Goal: Check status: Check status

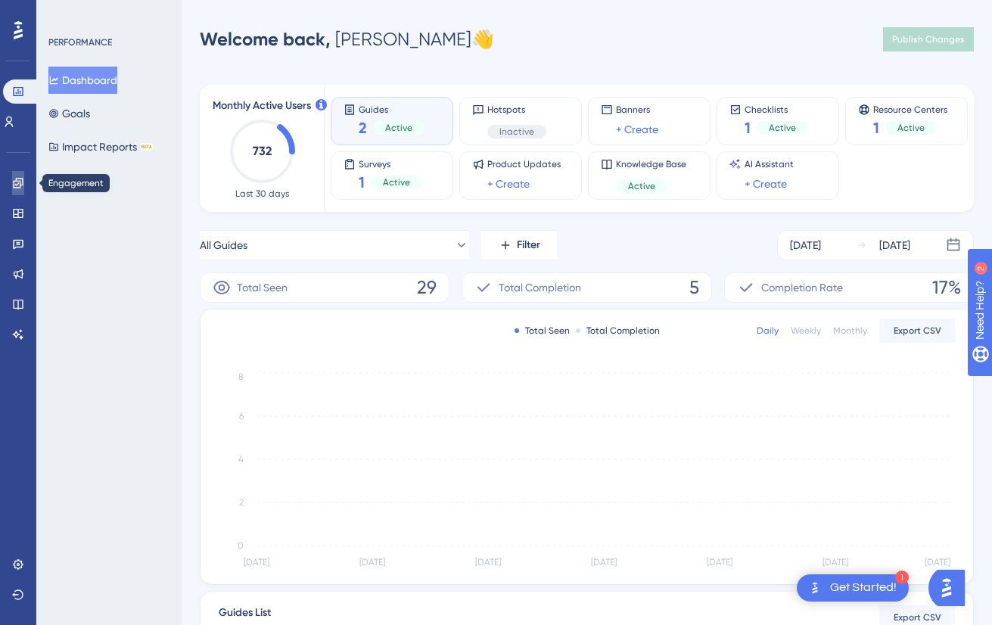
click at [15, 183] on icon at bounding box center [18, 183] width 12 height 12
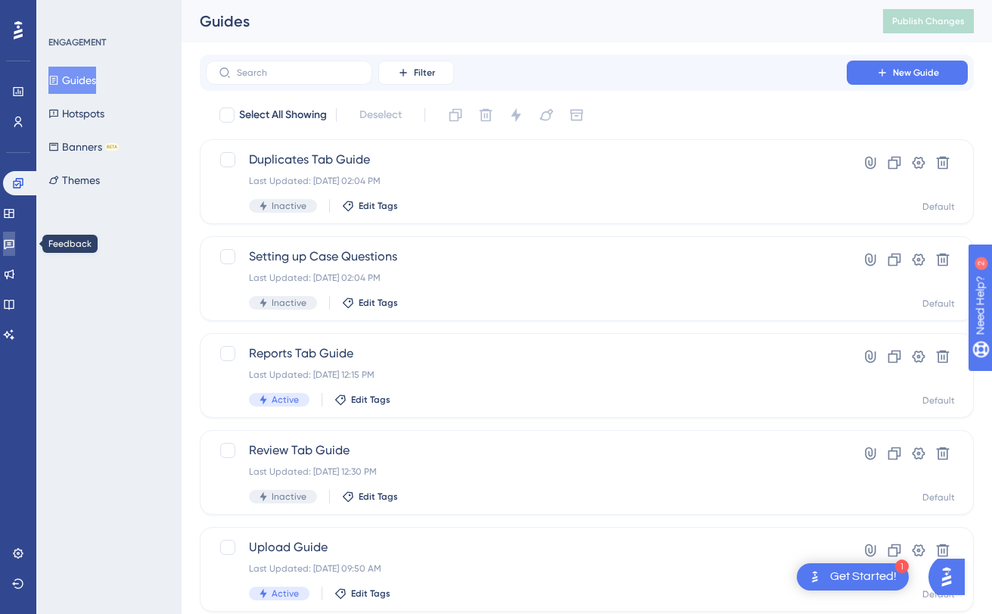
click at [15, 249] on link at bounding box center [9, 244] width 12 height 24
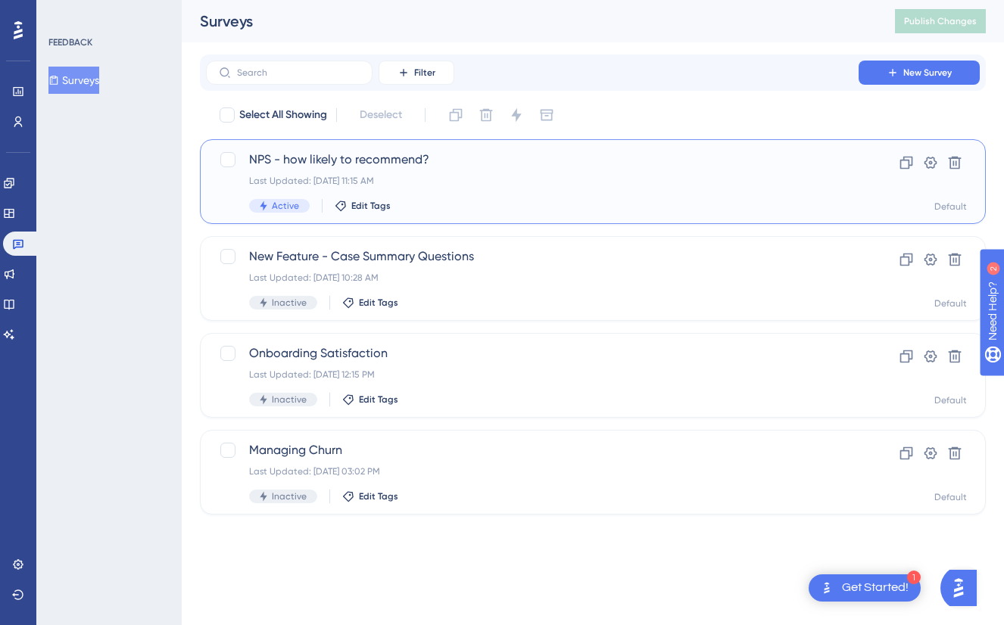
click at [428, 175] on div "Last Updated: [DATE] 11:15 AM" at bounding box center [532, 181] width 566 height 12
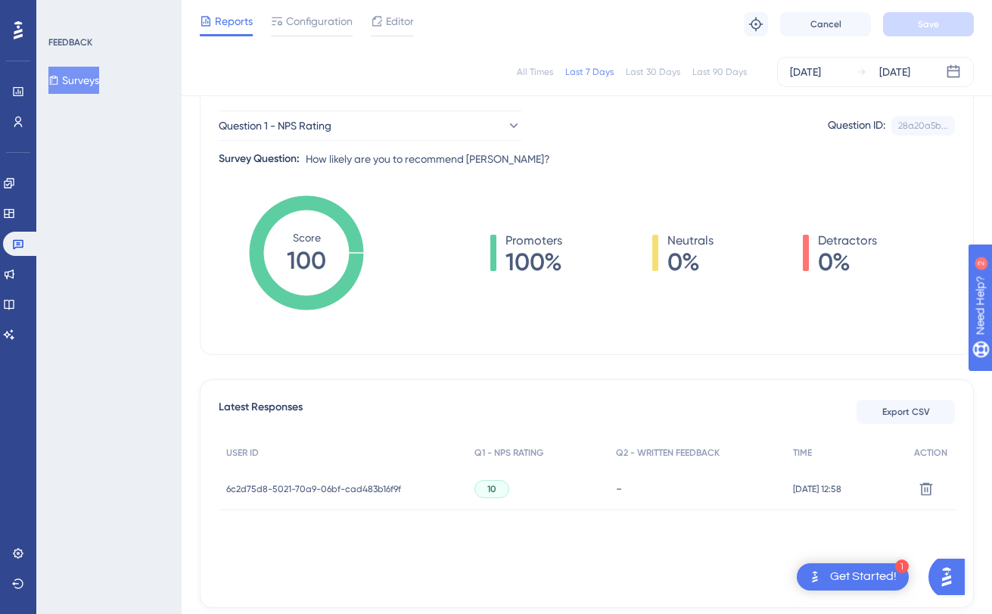
scroll to position [217, 0]
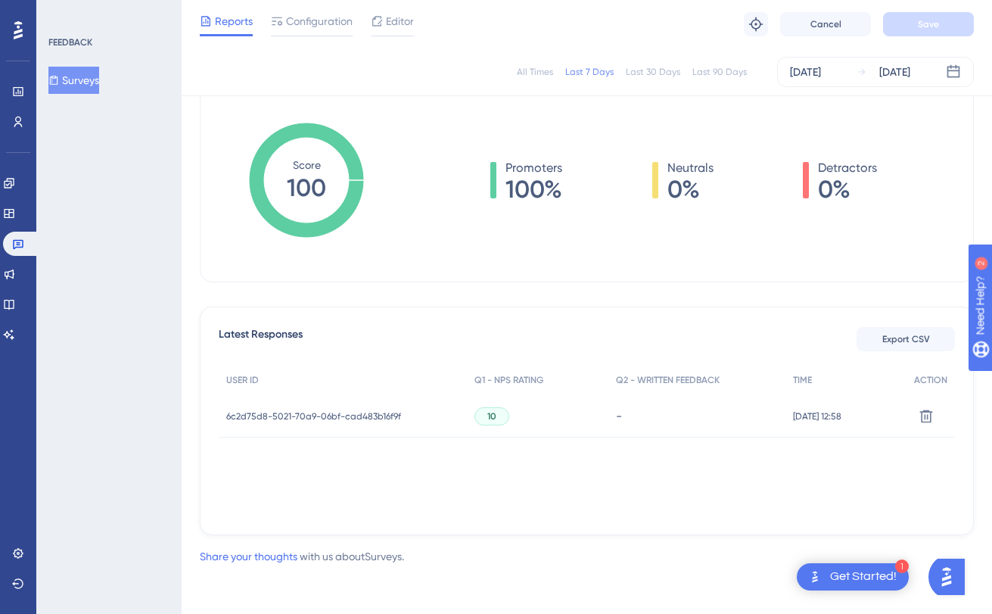
click at [266, 420] on span "6c2d75d8-5021-70a9-06bf-cad483b16f9f" at bounding box center [313, 416] width 175 height 12
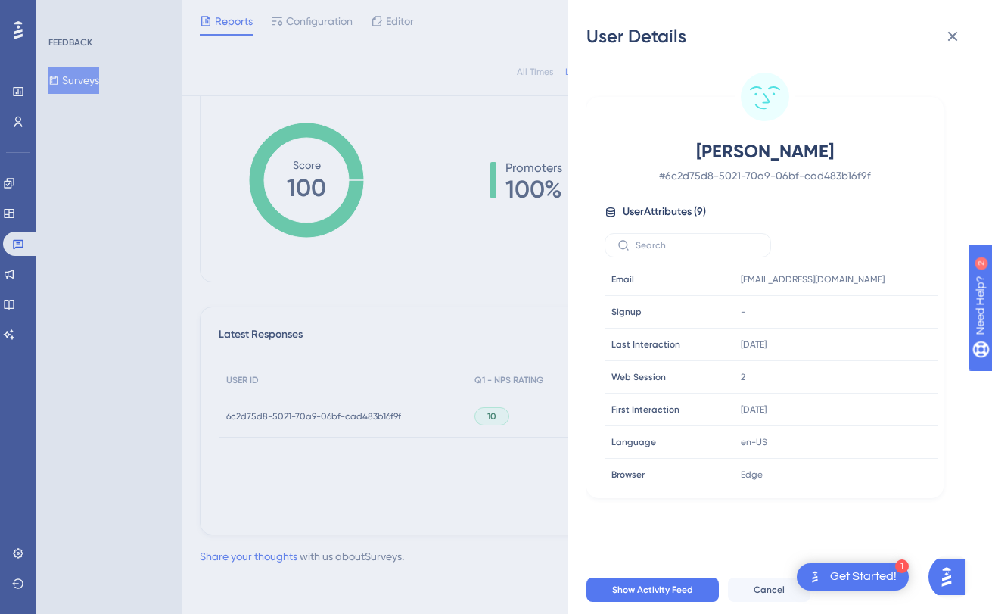
click at [393, 335] on div "User Details [PERSON_NAME] # 6c2d75d8-5021-70a9-06bf-cad483b16f9f User Attribut…" at bounding box center [496, 307] width 992 height 614
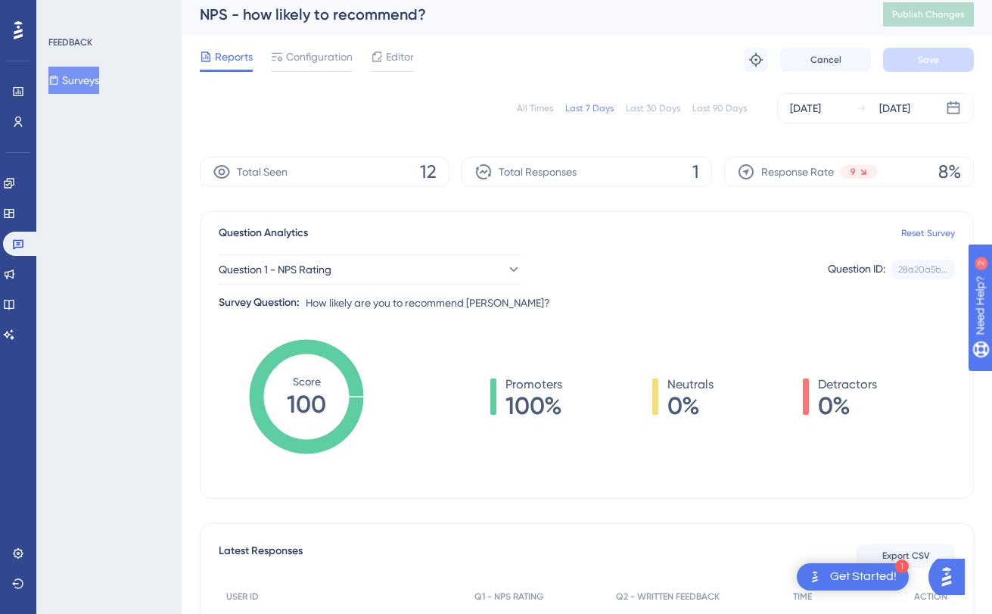
scroll to position [0, 0]
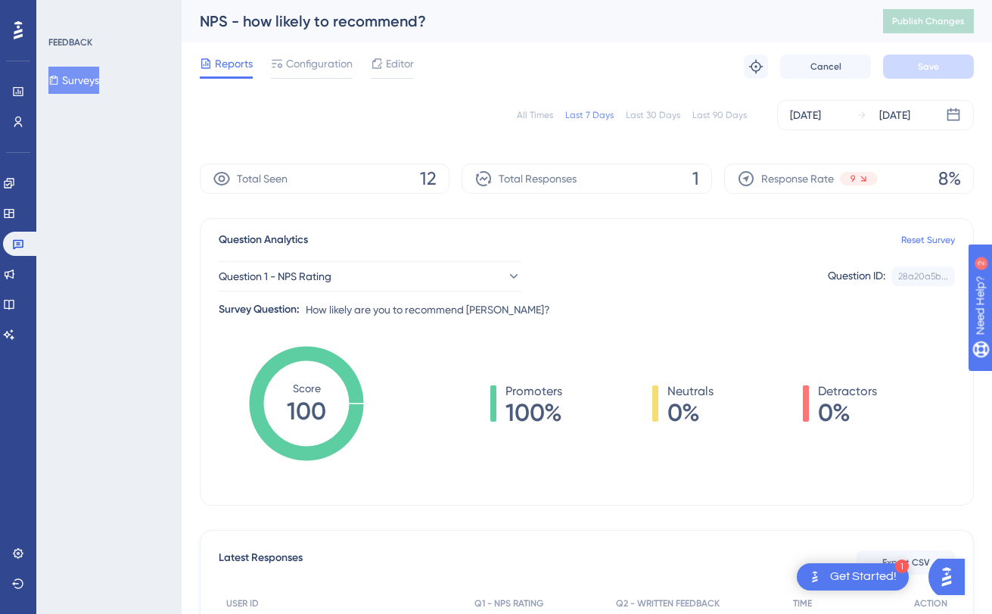
click at [657, 112] on div "Last 30 Days" at bounding box center [653, 115] width 55 height 12
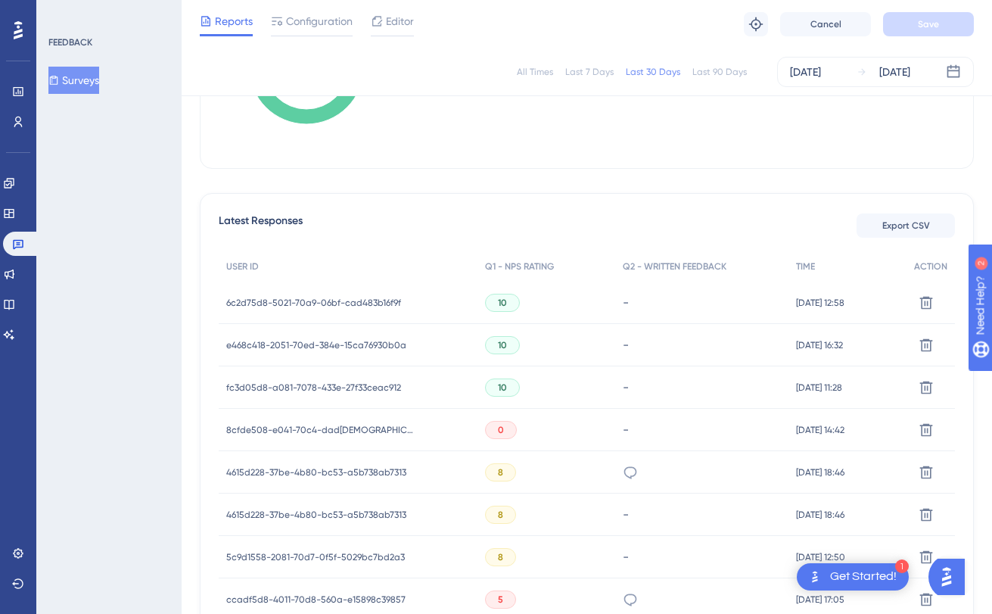
scroll to position [294, 0]
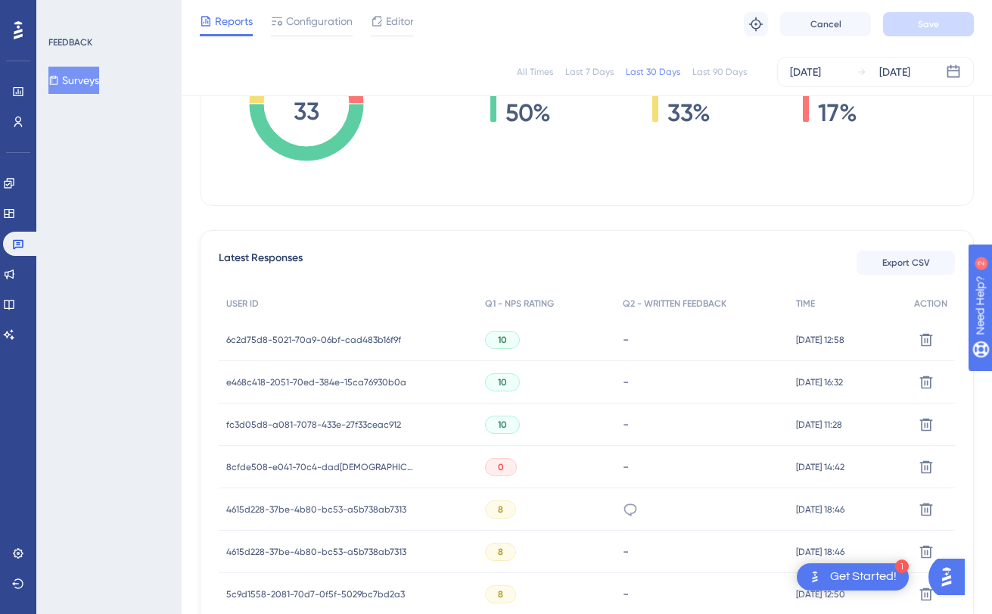
click at [311, 384] on span "e468c418-2051-70ed-384e-15ca76930b0a" at bounding box center [316, 382] width 180 height 12
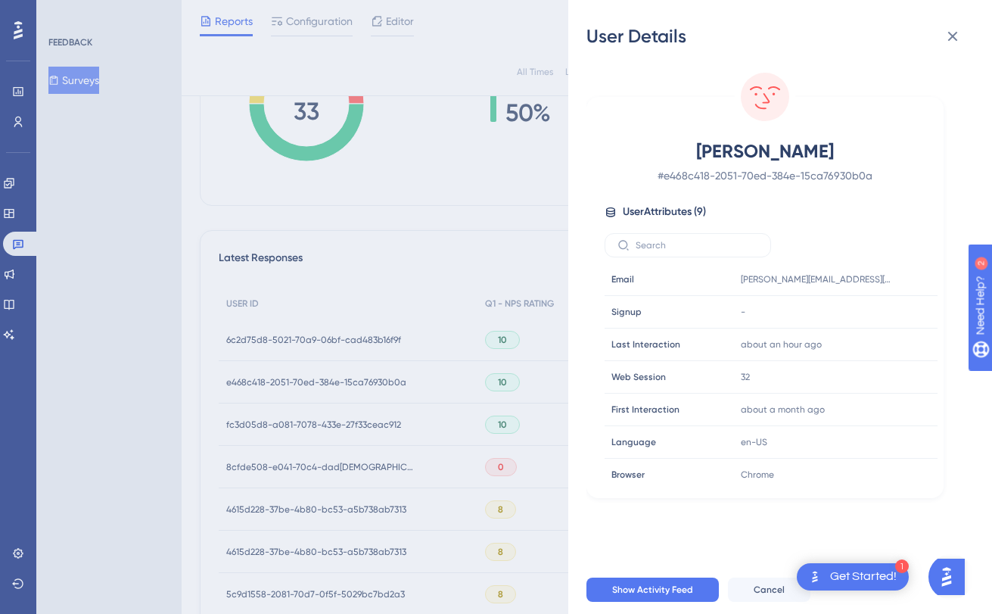
click at [311, 387] on div "User Details [PERSON_NAME] # e468c418-2051-70ed-384e-15ca76930b0a User Attribut…" at bounding box center [496, 307] width 992 height 614
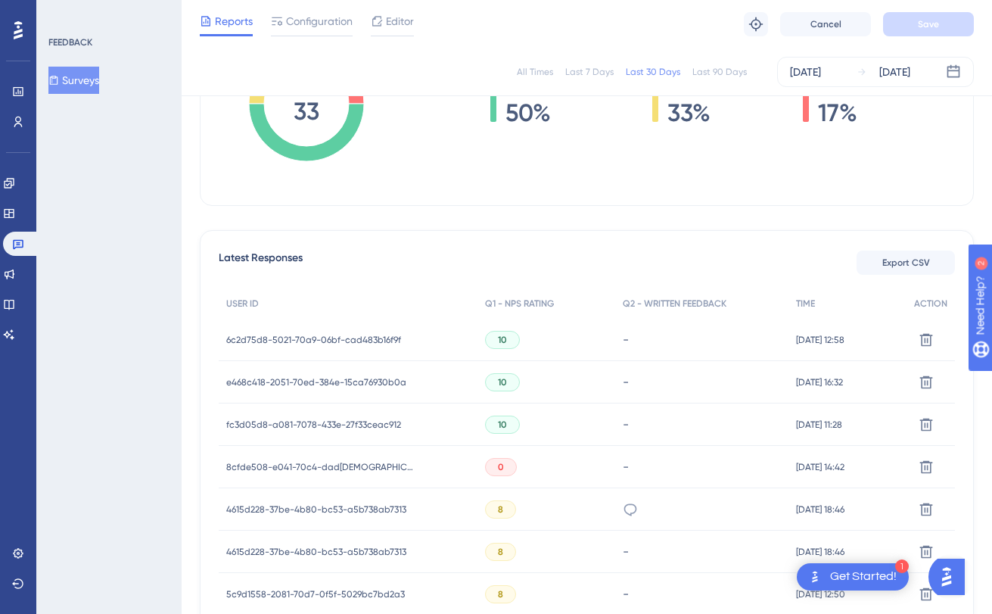
click at [311, 422] on span "fc3d05d8-a081-7078-433e-27f33ceac912" at bounding box center [313, 425] width 175 height 12
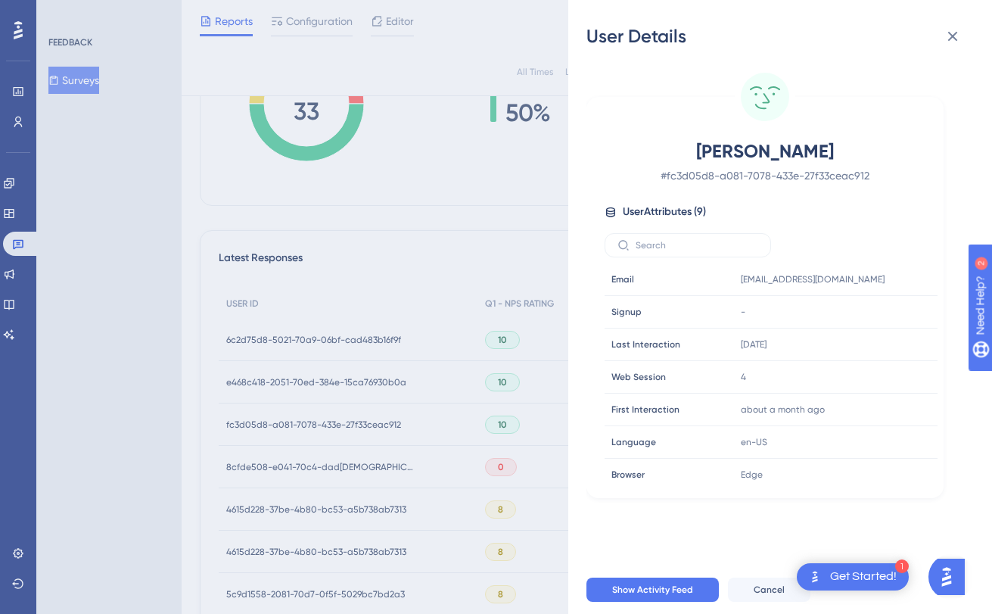
click at [311, 422] on div "User Details [PERSON_NAME] # fc3d05d8-a081-7078-433e-27f33ceac912 User Attribut…" at bounding box center [496, 307] width 992 height 614
